Goal: Task Accomplishment & Management: Use online tool/utility

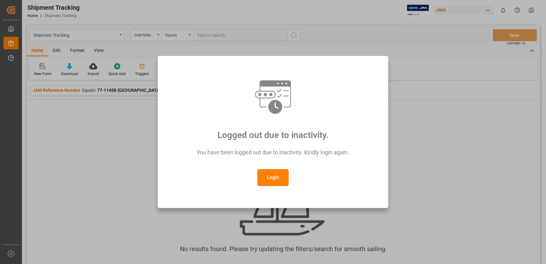
click at [262, 182] on button "Login" at bounding box center [272, 177] width 31 height 17
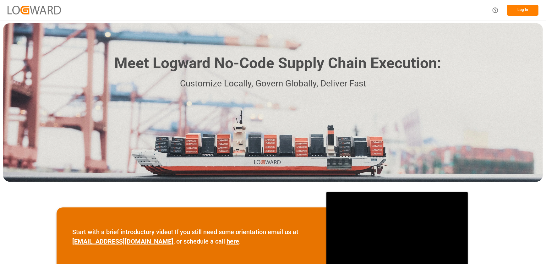
click at [523, 9] on button "Log In" at bounding box center [522, 10] width 31 height 11
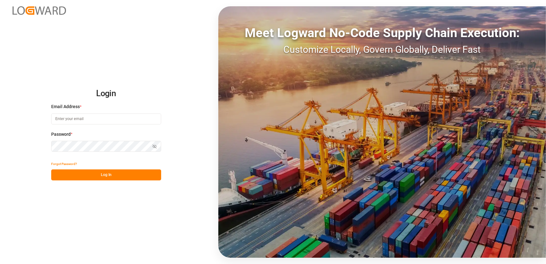
click at [77, 116] on input at bounding box center [106, 118] width 110 height 11
type input "[EMAIL_ADDRESS][DOMAIN_NAME]"
click at [84, 173] on button "Log In" at bounding box center [106, 174] width 110 height 11
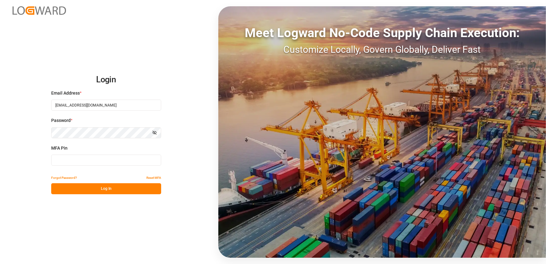
click at [86, 160] on input at bounding box center [106, 160] width 110 height 11
type input "468320"
click at [62, 186] on button "Log In" at bounding box center [106, 188] width 110 height 11
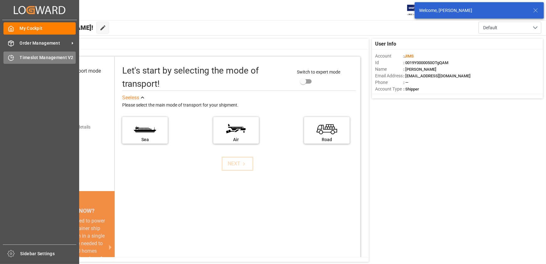
click at [14, 60] on icon at bounding box center [11, 58] width 6 height 6
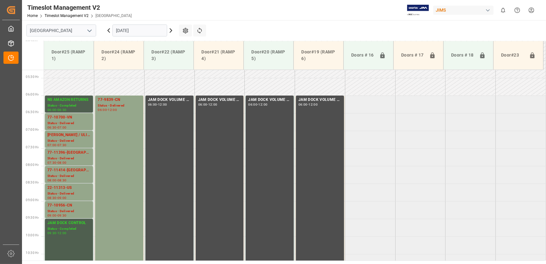
scroll to position [166, 0]
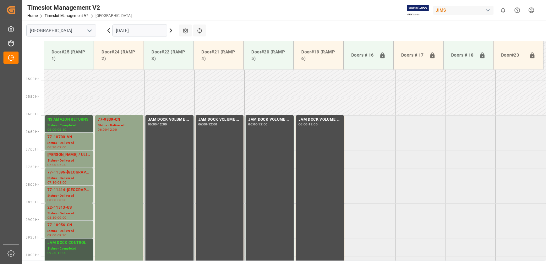
click at [169, 31] on icon at bounding box center [171, 31] width 8 height 8
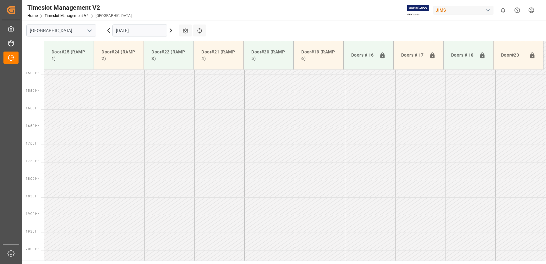
scroll to position [565, 0]
click at [137, 33] on input "[DATE]" at bounding box center [139, 30] width 55 height 12
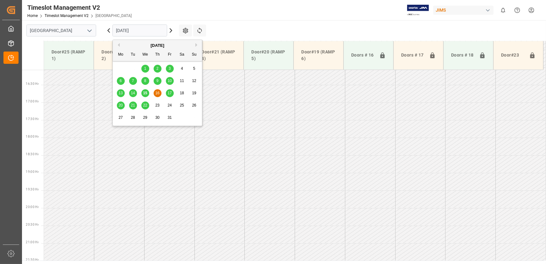
click at [119, 106] on span "20" at bounding box center [120, 105] width 4 height 4
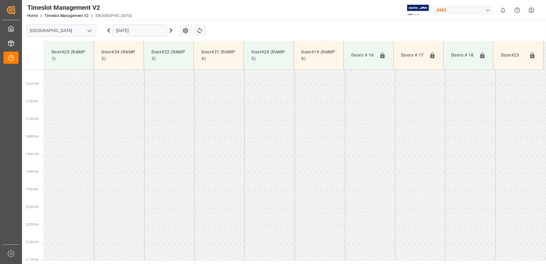
click at [132, 34] on input "[DATE]" at bounding box center [139, 30] width 55 height 12
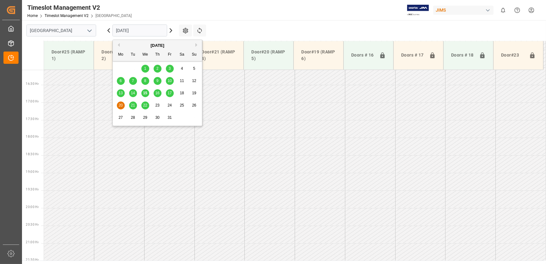
click at [134, 104] on span "21" at bounding box center [133, 105] width 4 height 4
click at [146, 29] on input "[DATE]" at bounding box center [139, 30] width 55 height 12
click at [144, 105] on span "22" at bounding box center [145, 105] width 4 height 4
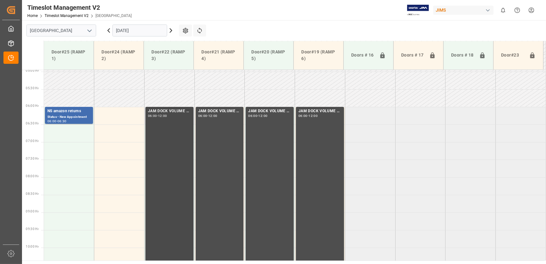
scroll to position [108, 0]
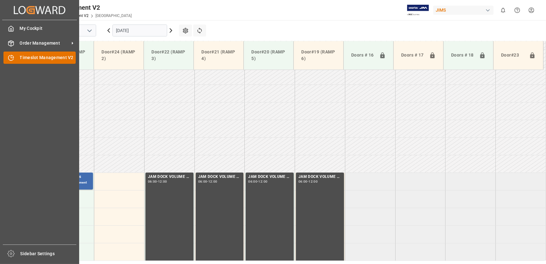
click at [6, 57] on div at bounding box center [8, 57] width 11 height 7
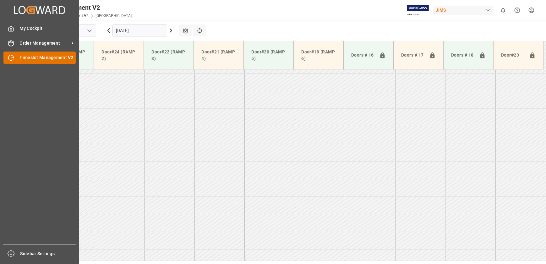
scroll to position [565, 0]
click at [15, 57] on div "Timeslot Management V2 Timeslot Management V2" at bounding box center [39, 58] width 72 height 12
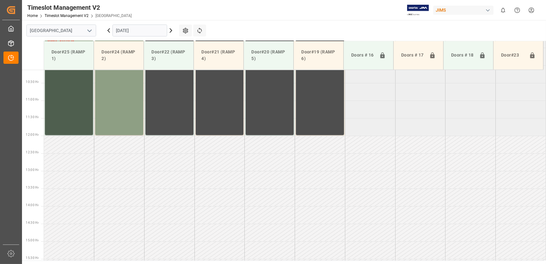
scroll to position [185, 0]
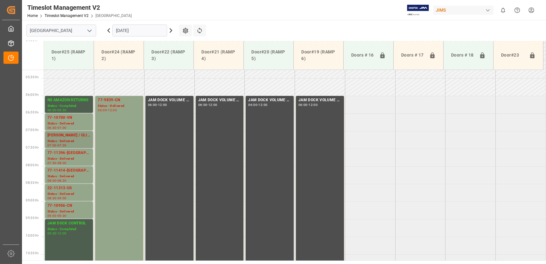
click at [69, 135] on div "[PERSON_NAME] / ULINE" at bounding box center [68, 135] width 43 height 6
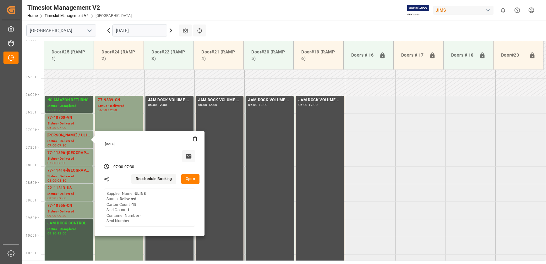
click at [186, 180] on button "Open" at bounding box center [190, 179] width 18 height 10
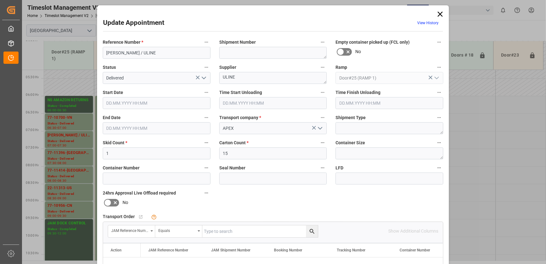
type input "[DATE] 07:00"
type input "[DATE] 10:15"
type input "[DATE] 07:30"
type input "[DATE] 10:38"
click at [202, 77] on icon "open menu" at bounding box center [204, 78] width 8 height 8
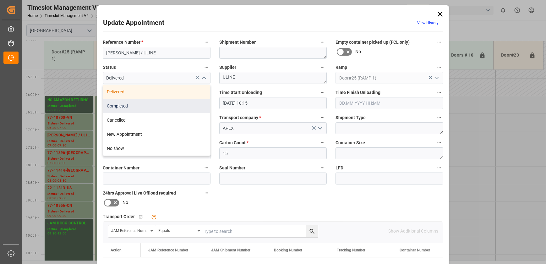
click at [164, 102] on div "Completed" at bounding box center [156, 106] width 107 height 14
type input "Completed"
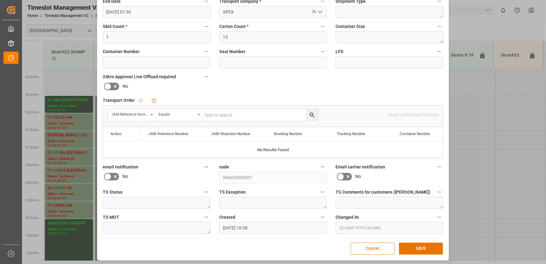
scroll to position [117, 0]
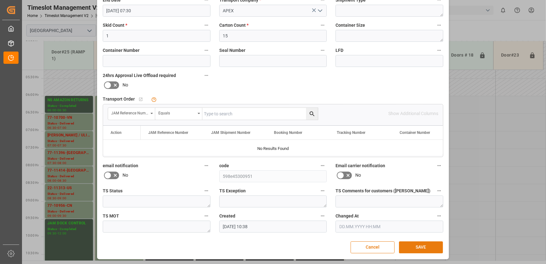
click at [419, 244] on button "SAVE" at bounding box center [421, 247] width 44 height 12
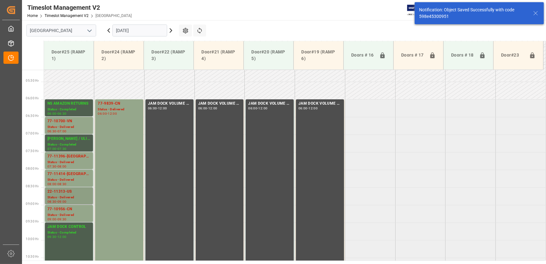
scroll to position [214, 0]
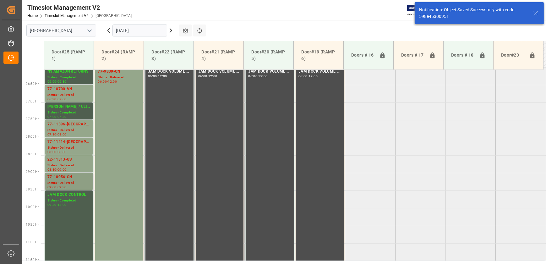
click at [65, 180] on div "Status - Delivered" at bounding box center [68, 182] width 43 height 5
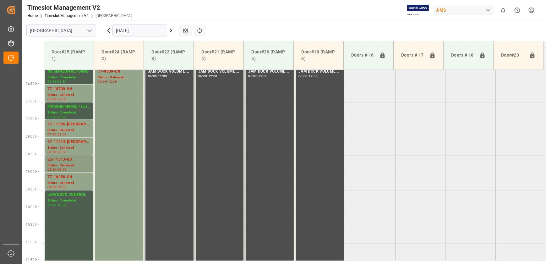
click at [64, 158] on div "22-11313-US" at bounding box center [68, 159] width 43 height 6
click at [64, 143] on div "77-11414-[GEOGRAPHIC_DATA]" at bounding box center [68, 142] width 43 height 6
click at [64, 162] on div "22-11313-US" at bounding box center [68, 159] width 43 height 6
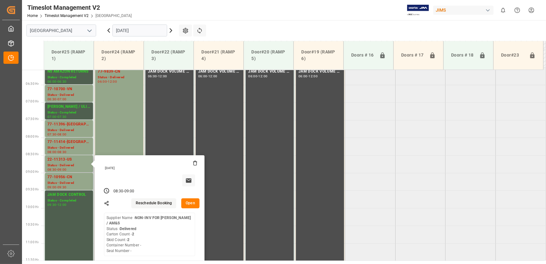
click at [196, 204] on button "Open" at bounding box center [190, 203] width 18 height 10
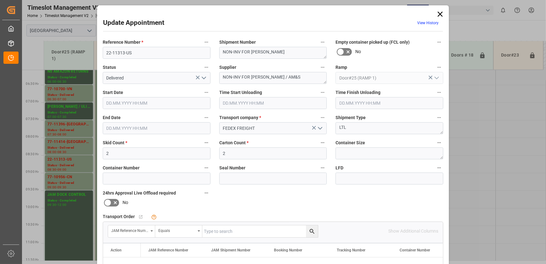
type input "[DATE] 08:30"
type input "[DATE] 10:45"
type input "[DATE] 09:00"
type input "[DATE] 15:43"
click at [202, 80] on icon "open menu" at bounding box center [204, 78] width 8 height 8
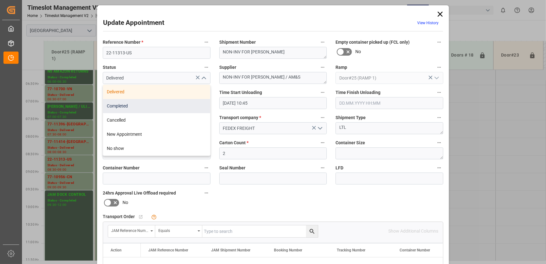
click at [171, 105] on div "Completed" at bounding box center [156, 106] width 107 height 14
type input "Completed"
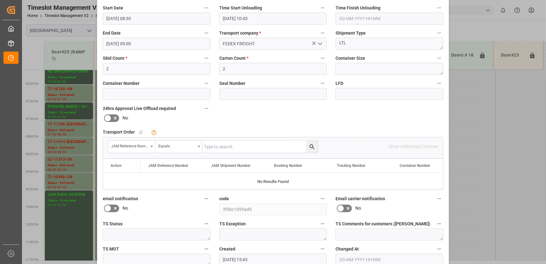
scroll to position [117, 0]
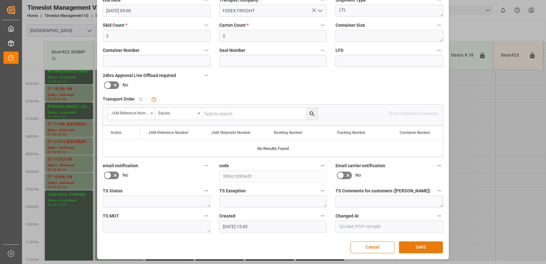
click at [417, 246] on button "SAVE" at bounding box center [421, 247] width 44 height 12
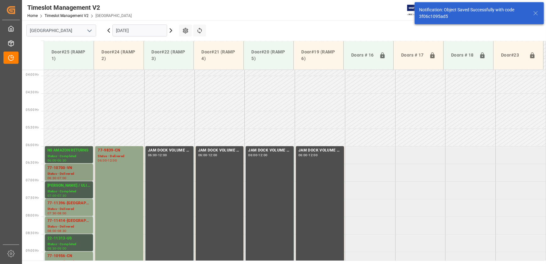
scroll to position [134, 0]
click at [65, 225] on div "Status - Delivered" at bounding box center [68, 226] width 43 height 5
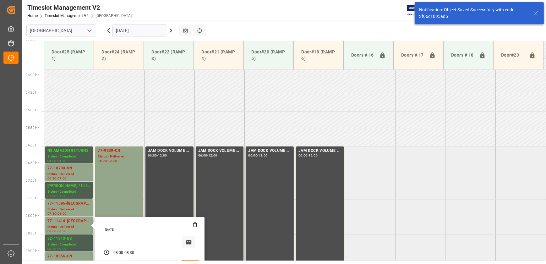
scroll to position [220, 0]
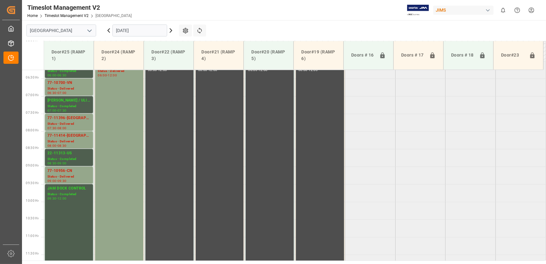
click at [75, 120] on div "77-11396-[GEOGRAPHIC_DATA]" at bounding box center [68, 118] width 43 height 6
